Goal: Task Accomplishment & Management: Complete application form

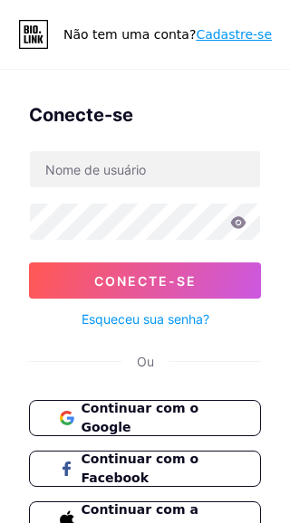
click at [227, 409] on span "Continuar com o Google" at bounding box center [155, 418] width 149 height 38
